Goal: Navigation & Orientation: Find specific page/section

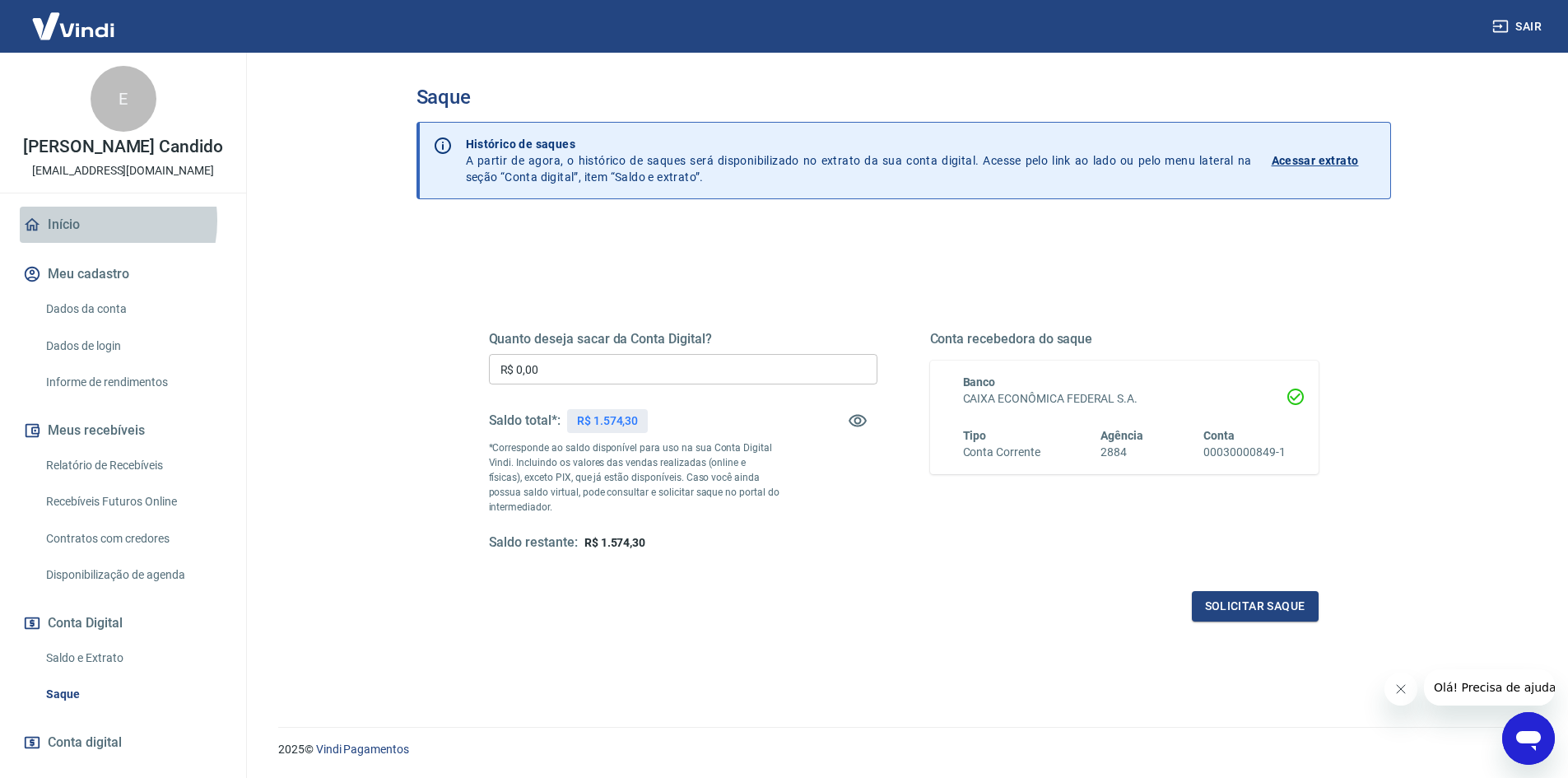
click at [89, 221] on link "Início" at bounding box center [122, 224] width 206 height 36
